Goal: Transaction & Acquisition: Download file/media

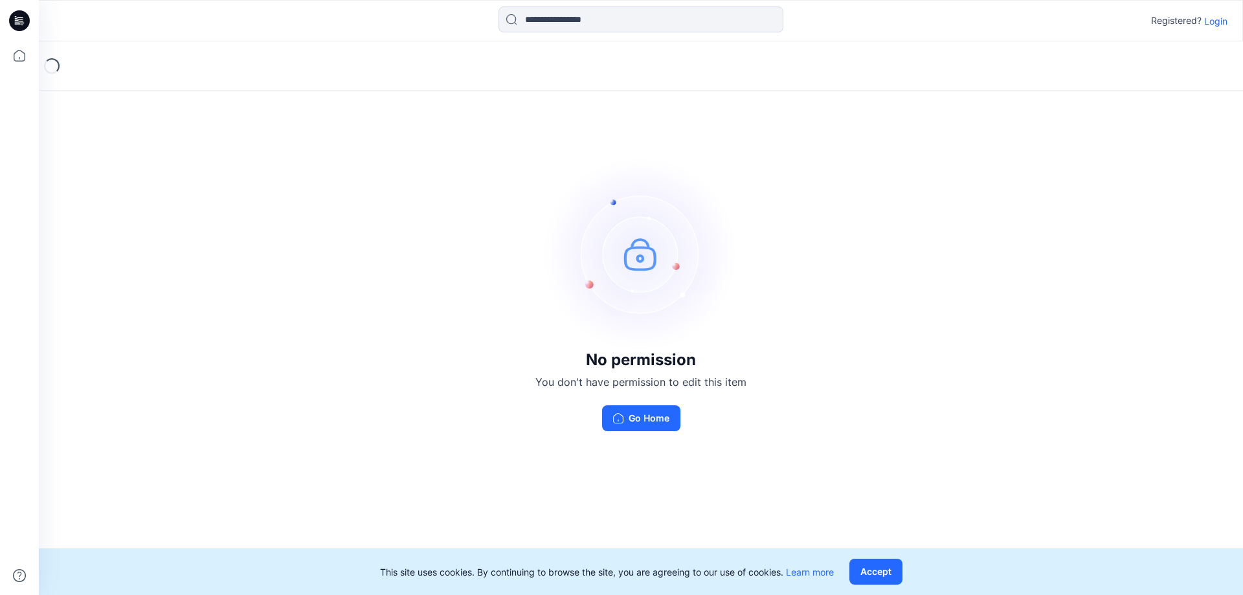
click at [1213, 21] on p "Login" at bounding box center [1215, 21] width 23 height 14
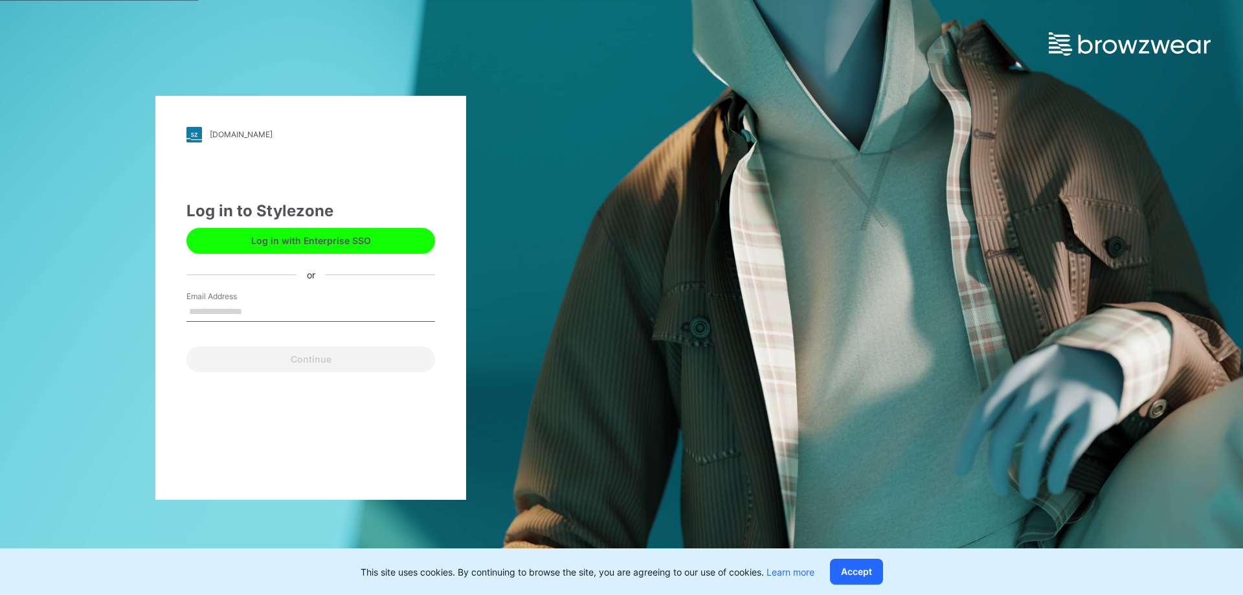
click at [258, 310] on input "Email Address" at bounding box center [310, 311] width 249 height 19
type input "**********"
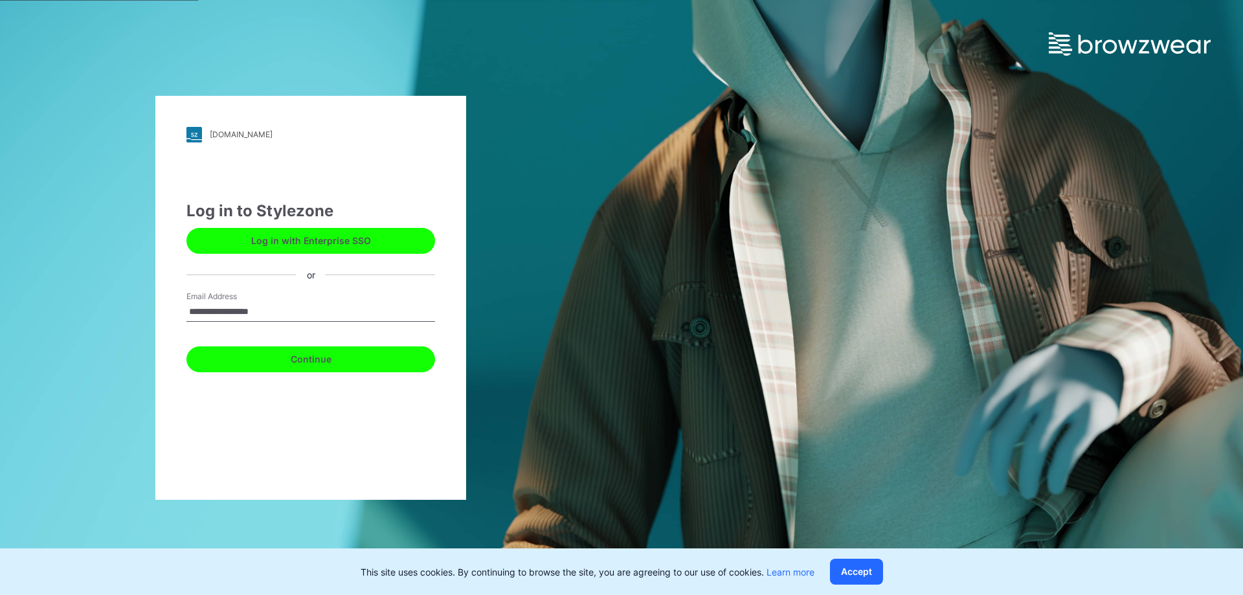
click at [293, 358] on button "Continue" at bounding box center [310, 359] width 249 height 26
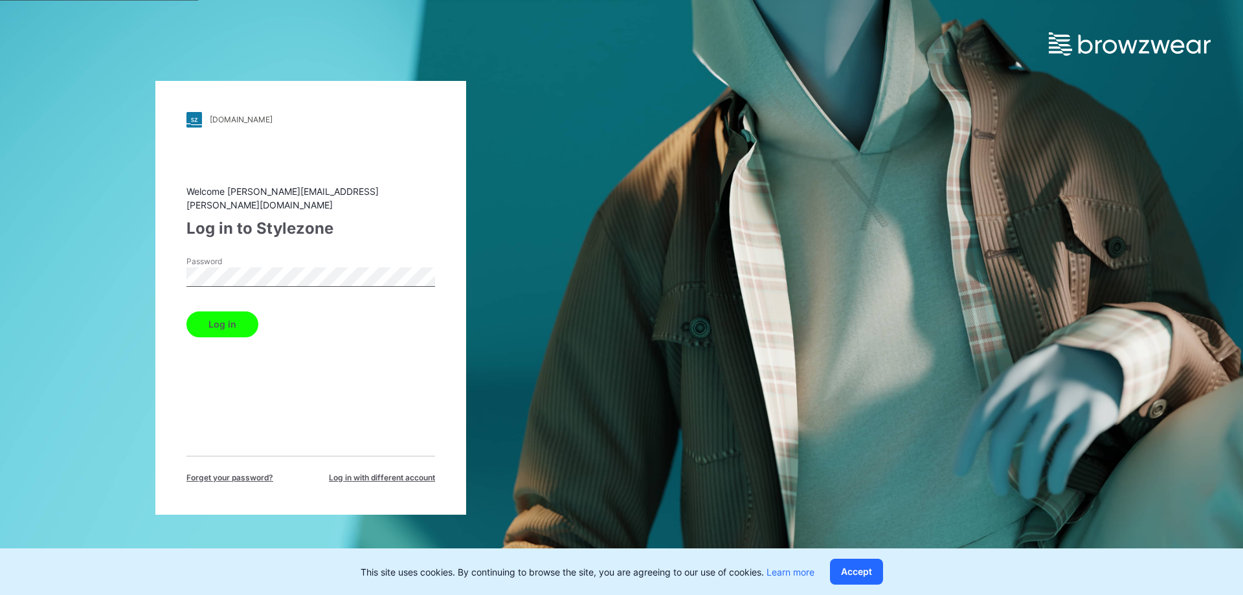
click at [229, 327] on button "Log in" at bounding box center [222, 324] width 72 height 26
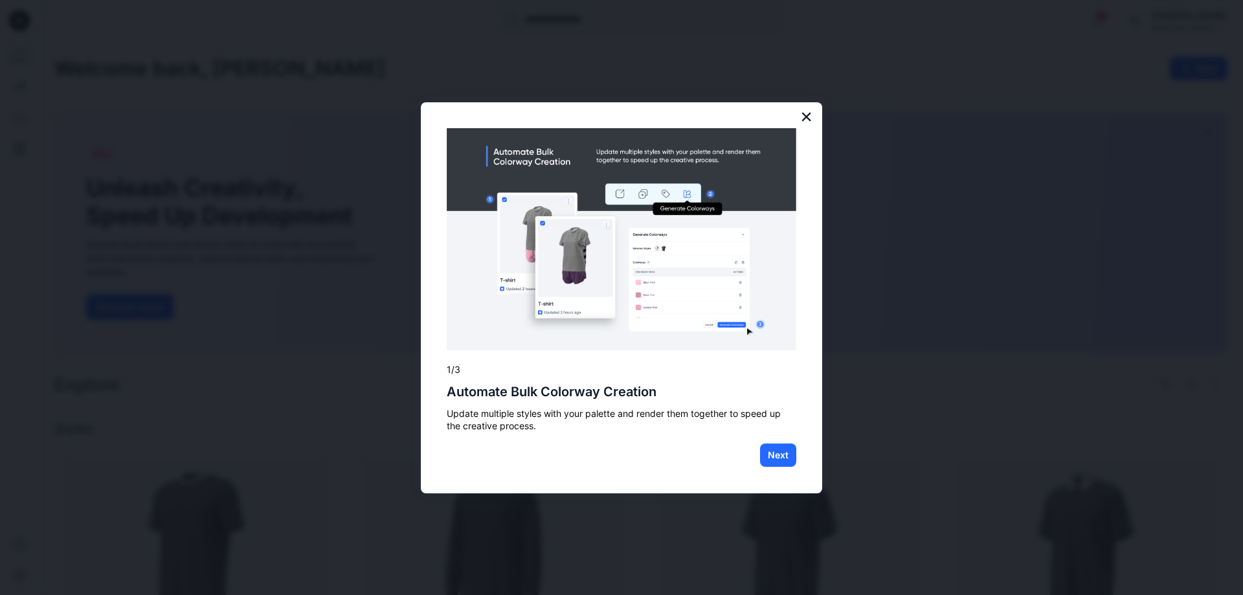
click at [801, 114] on button "×" at bounding box center [806, 116] width 12 height 21
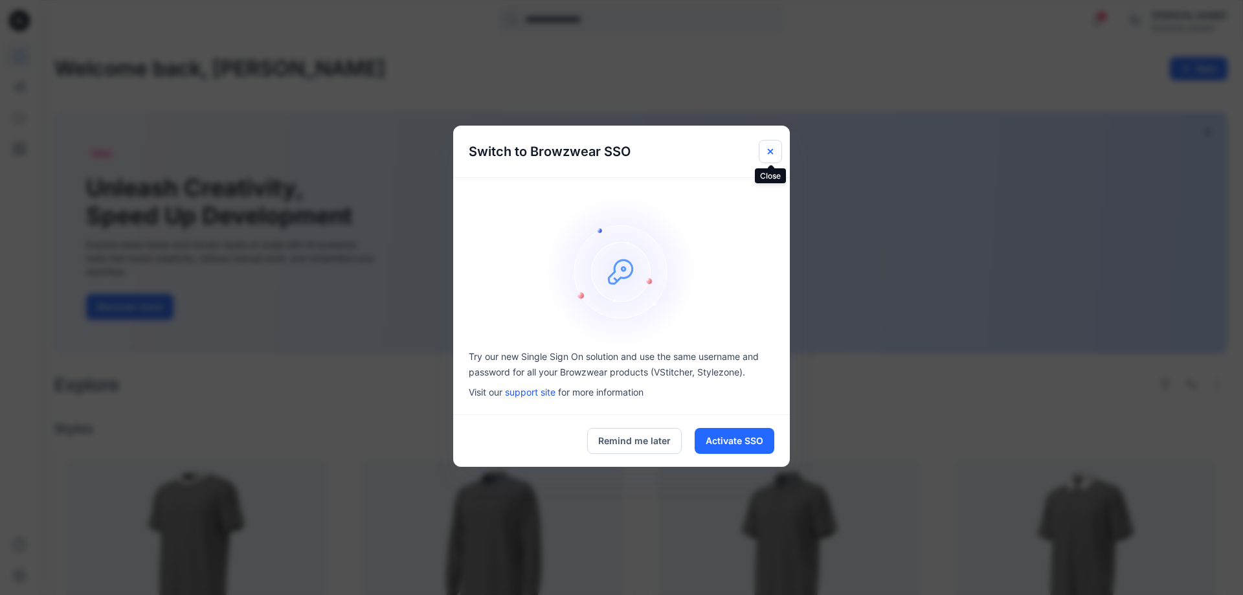
click at [776, 152] on button "Close" at bounding box center [770, 151] width 23 height 23
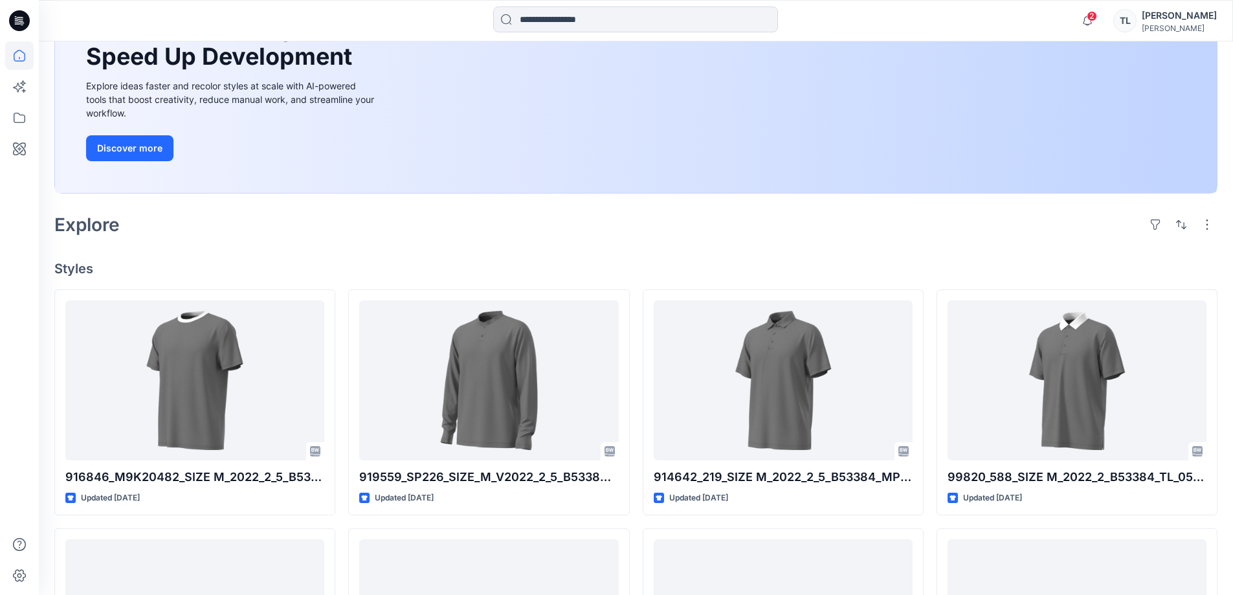
scroll to position [324, 0]
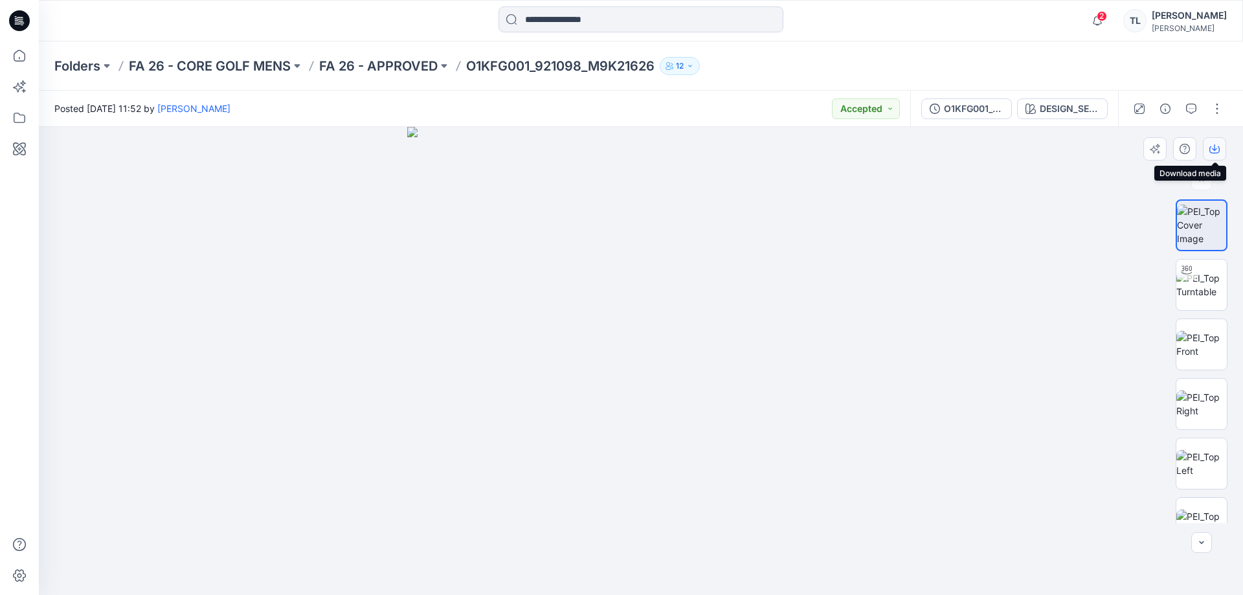
click at [1217, 155] on button "button" at bounding box center [1214, 148] width 23 height 23
click at [1216, 105] on button "button" at bounding box center [1217, 108] width 21 height 21
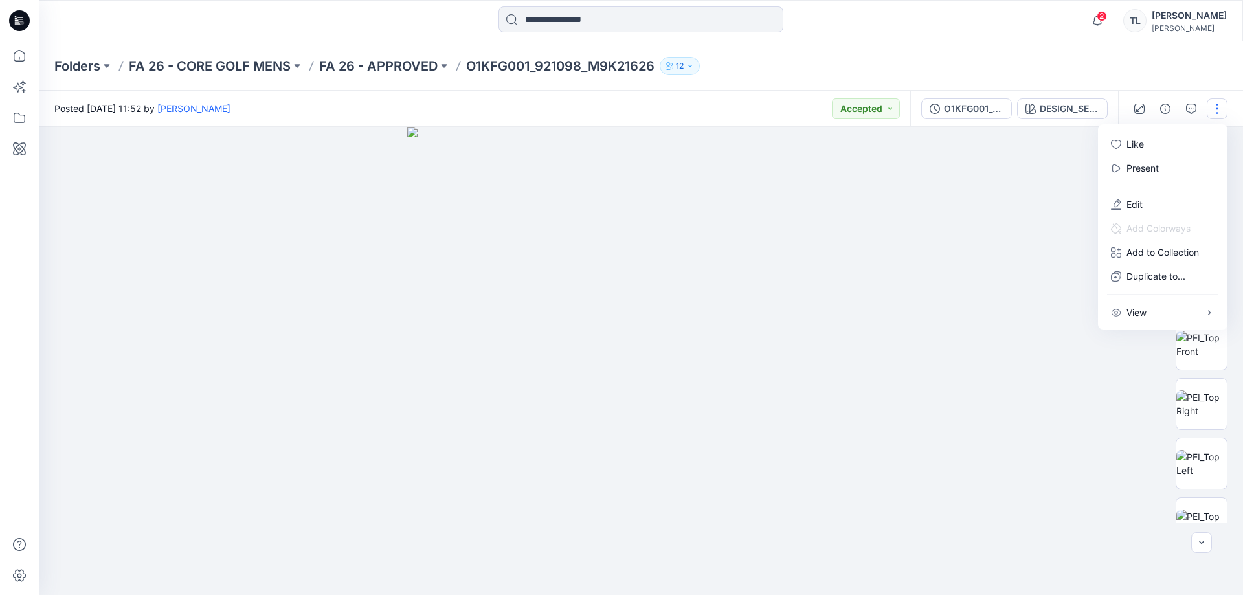
click at [1088, 84] on div "Folders FA 26 - CORE GOLF MENS FA 26 - APPROVED O1KFG001_921098_M9K21626 12" at bounding box center [641, 65] width 1204 height 49
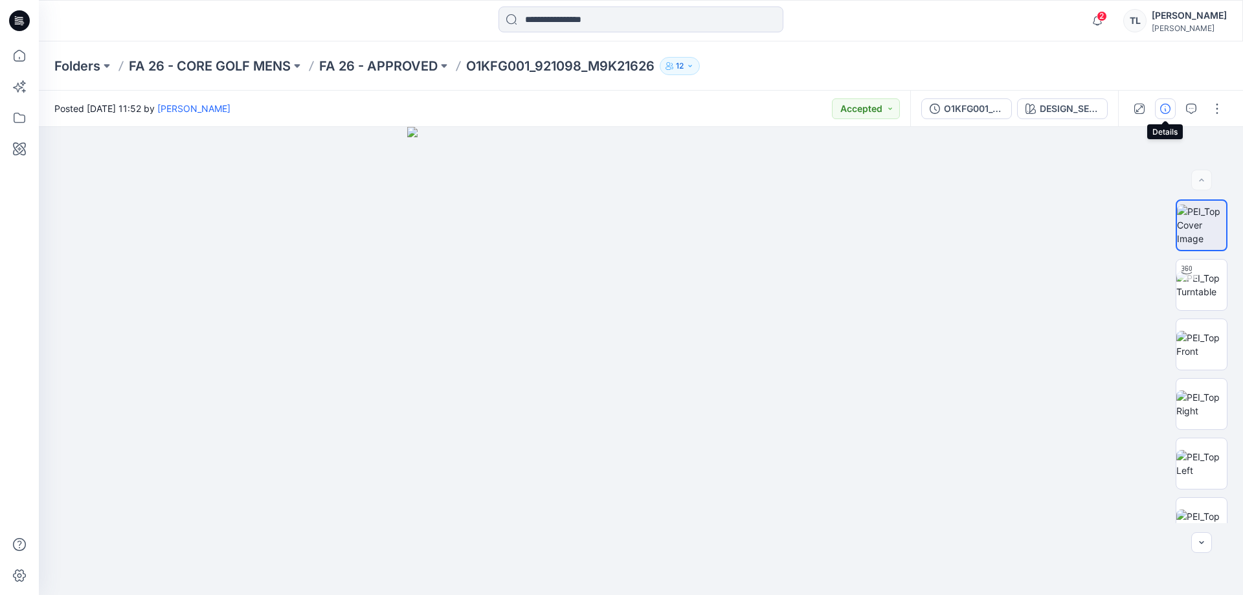
click at [1175, 105] on button "button" at bounding box center [1165, 108] width 21 height 21
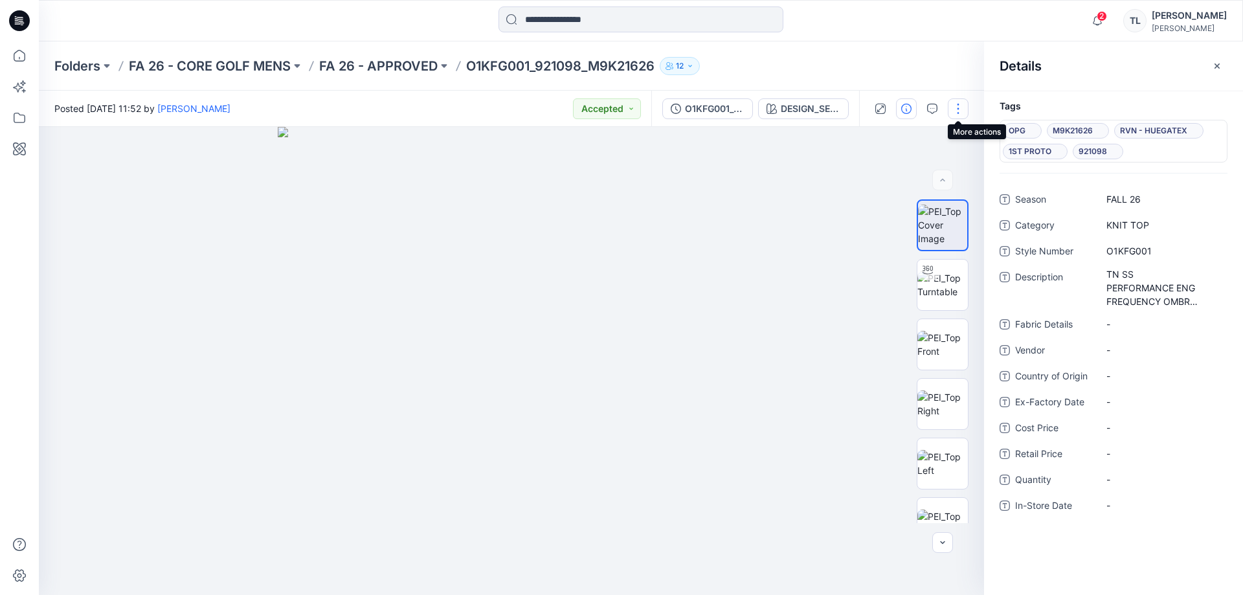
click at [963, 113] on button "button" at bounding box center [958, 108] width 21 height 21
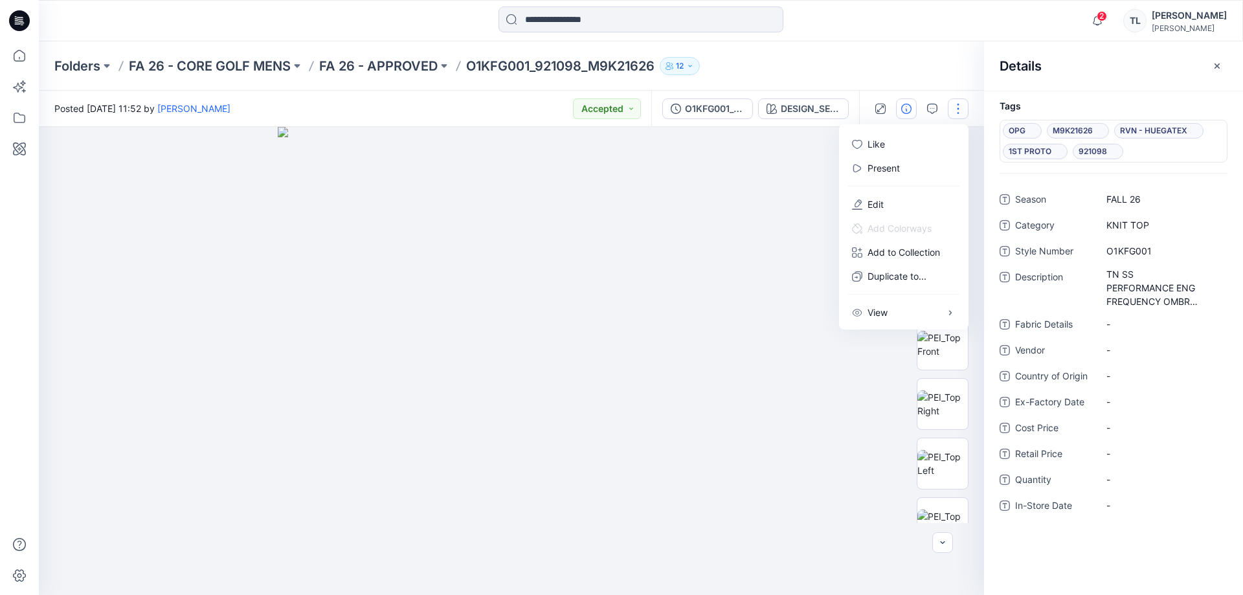
click at [541, 317] on img at bounding box center [512, 361] width 468 height 468
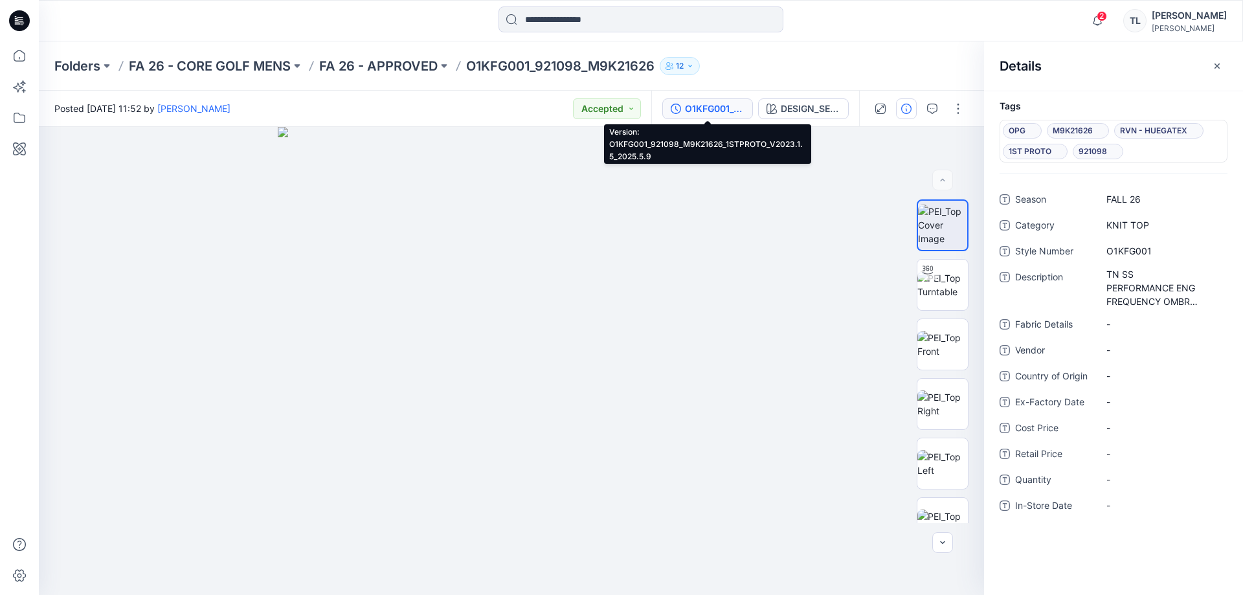
click at [704, 109] on div "O1KFG001_921098_M9K21626_1STPROTO_V2023.1.5_2025.5.9" at bounding box center [715, 109] width 60 height 14
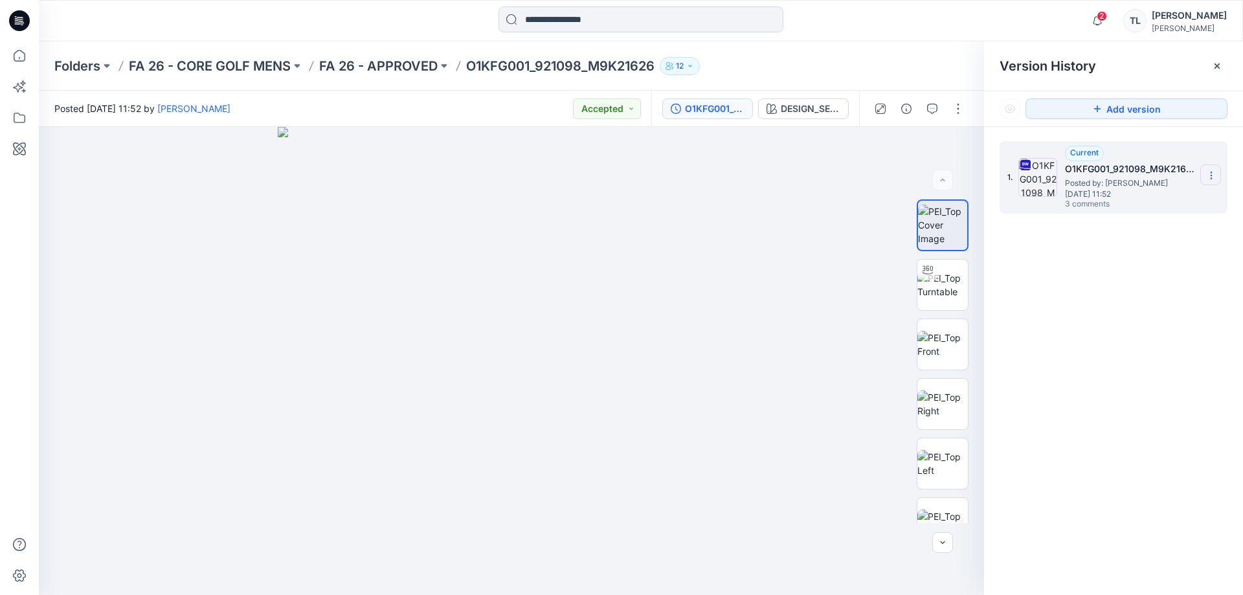
click at [1210, 179] on icon at bounding box center [1211, 175] width 10 height 10
click at [1187, 205] on span "Download Source BW File" at bounding box center [1146, 201] width 108 height 16
